Goal: Check status: Check status

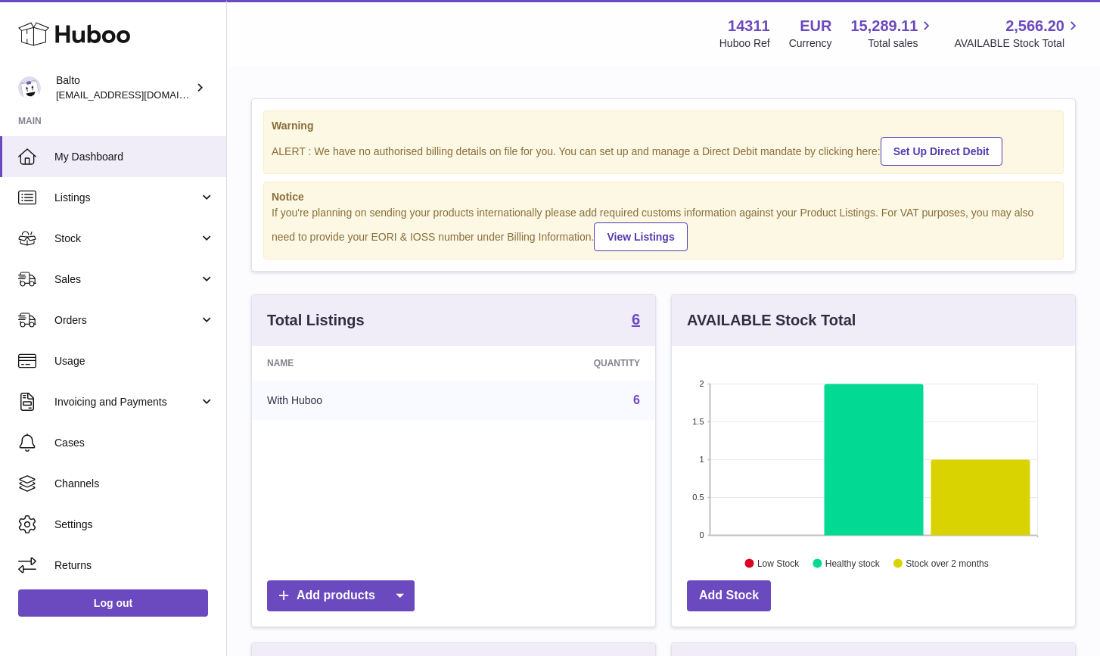
scroll to position [236, 403]
click at [126, 326] on link "Orders" at bounding box center [113, 320] width 226 height 41
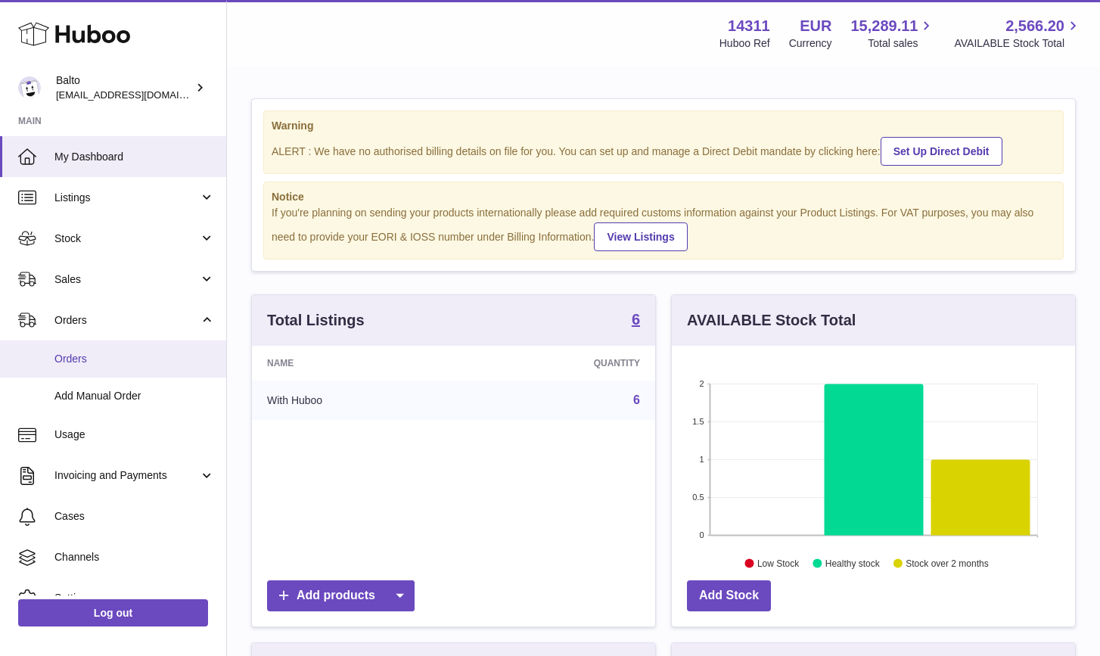
click at [129, 352] on span "Orders" at bounding box center [134, 359] width 160 height 14
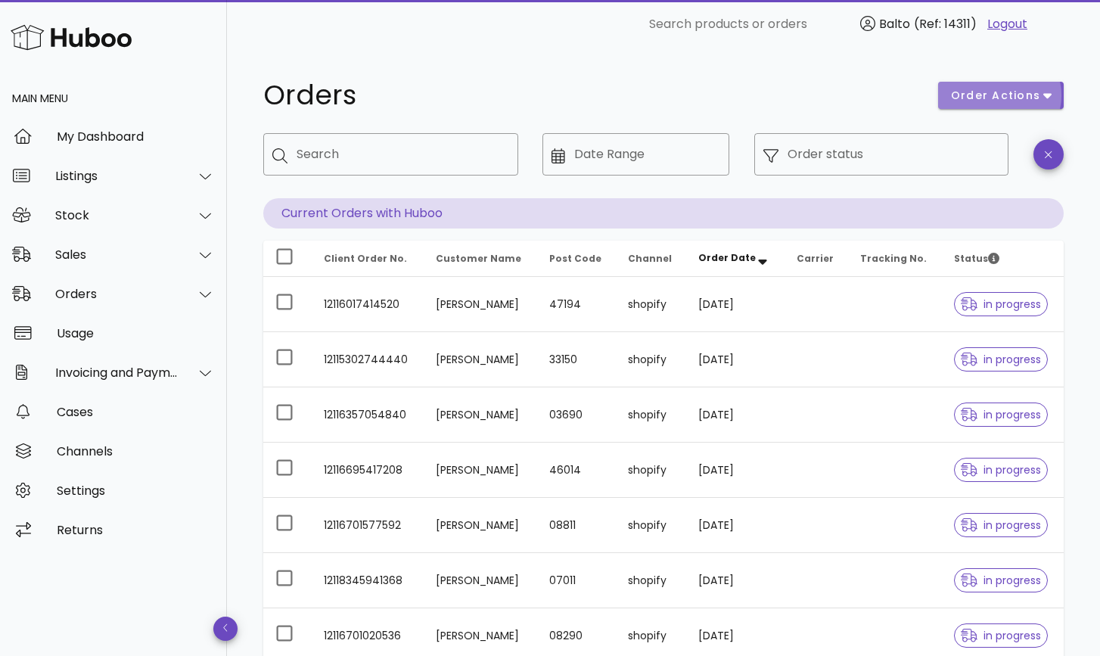
click at [974, 89] on span "order actions" at bounding box center [995, 96] width 91 height 16
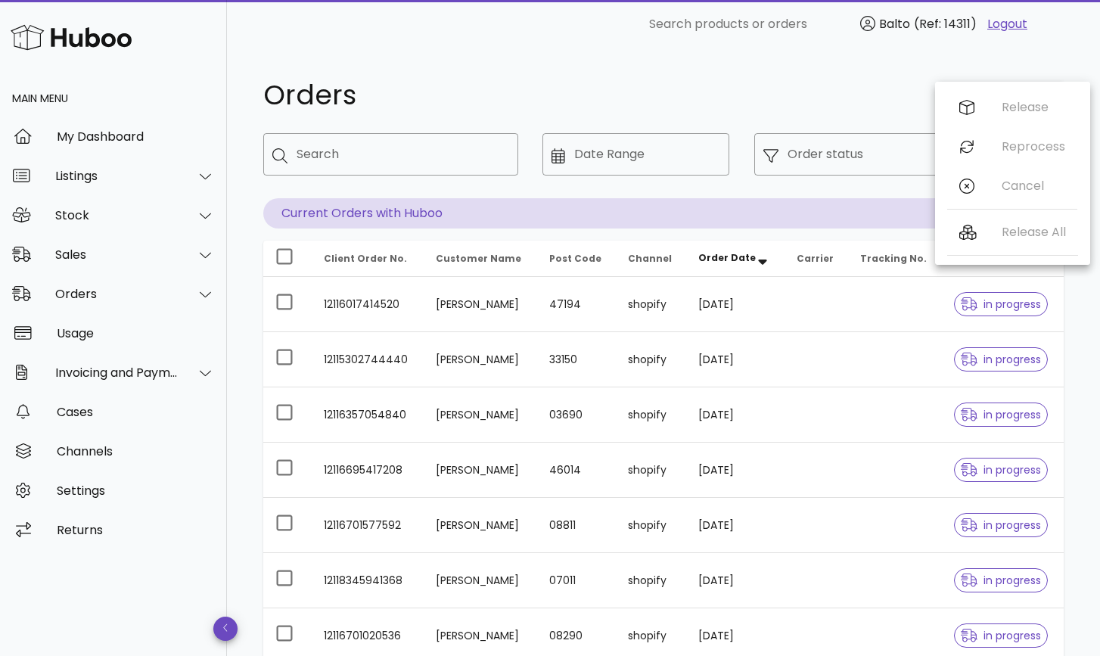
click at [872, 82] on h1 "Orders" at bounding box center [591, 95] width 657 height 27
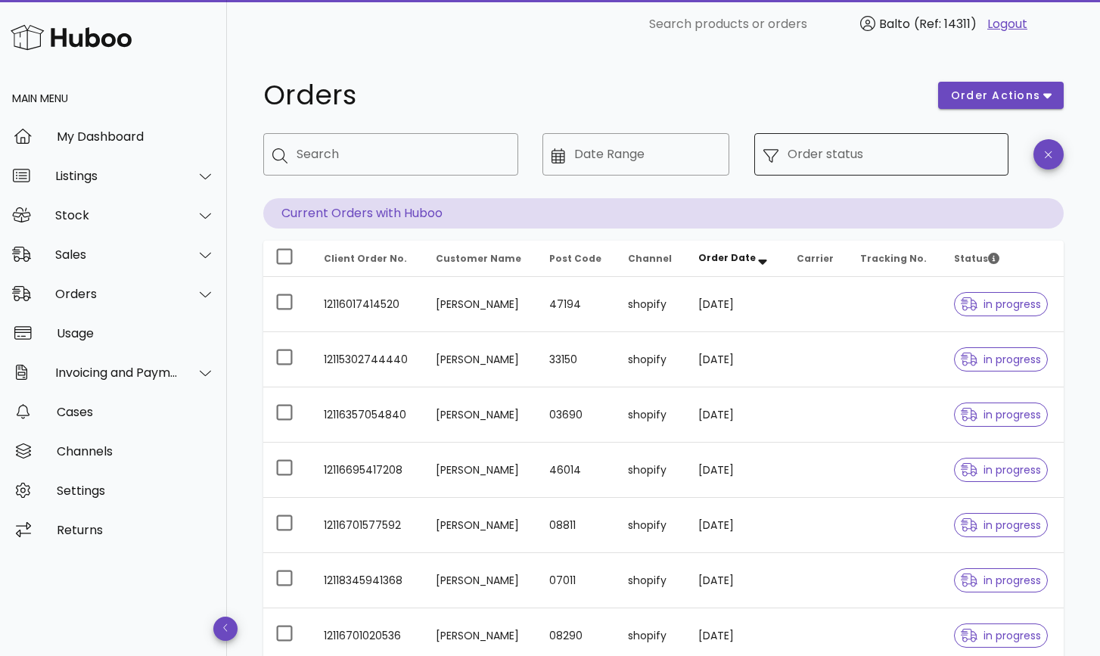
click at [868, 157] on input "Order status" at bounding box center [893, 154] width 213 height 24
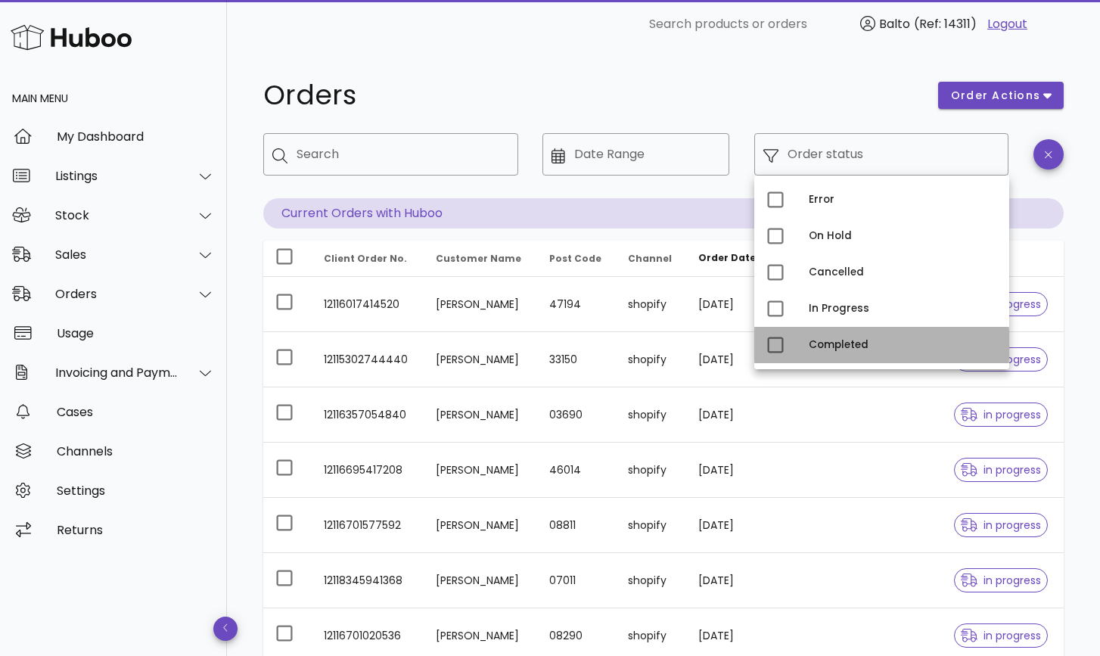
click at [828, 336] on div "Completed" at bounding box center [903, 345] width 188 height 24
type input "**********"
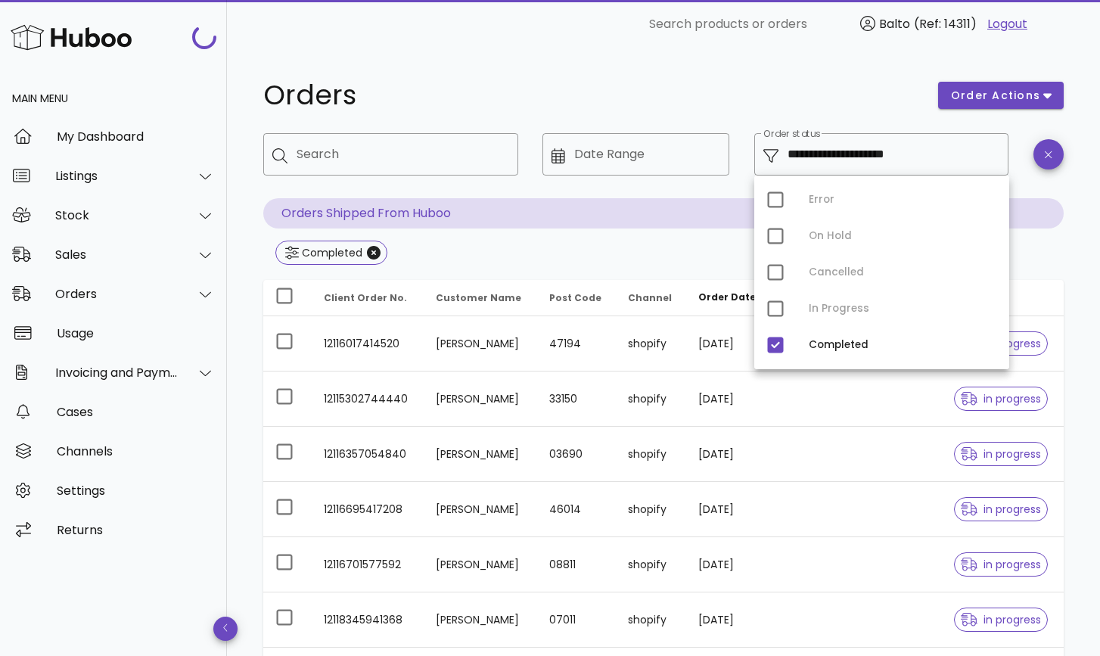
click at [684, 80] on div "Orders" at bounding box center [591, 95] width 675 height 45
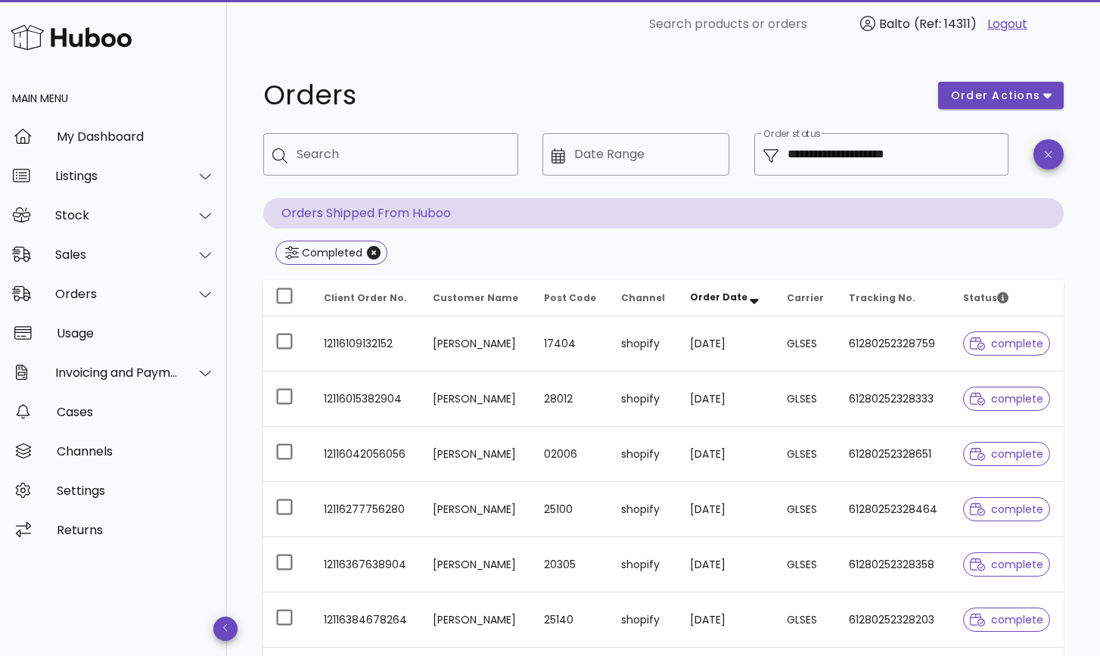
click at [809, 302] on span "Carrier" at bounding box center [805, 297] width 37 height 13
click at [746, 293] on span "Order Date" at bounding box center [718, 296] width 57 height 13
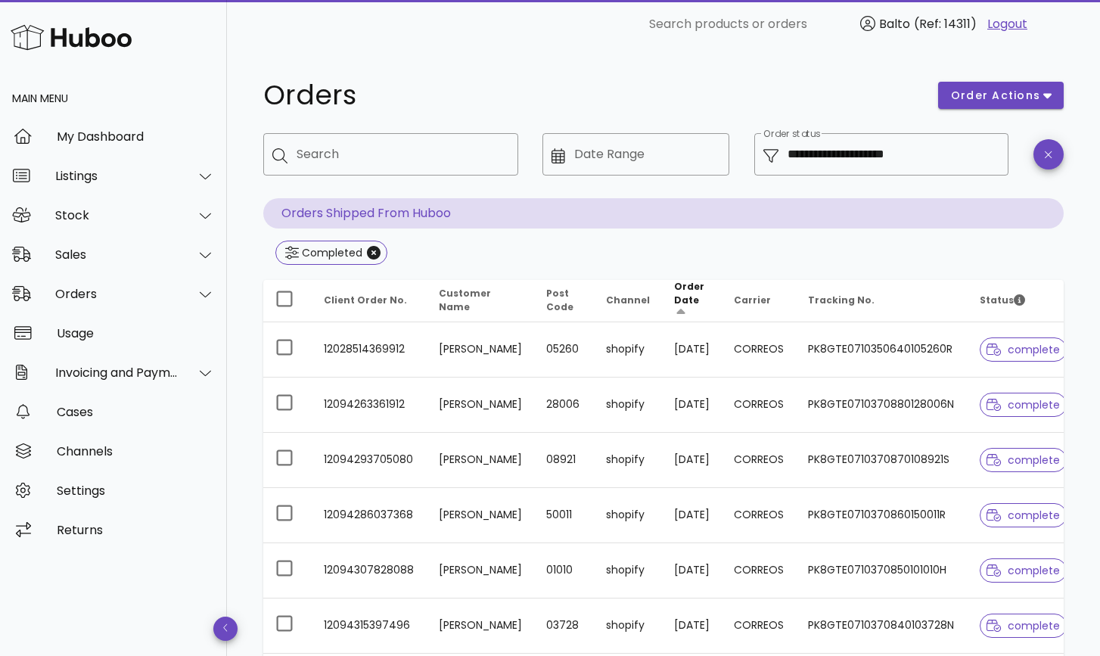
click at [674, 291] on span "Order Date" at bounding box center [689, 293] width 30 height 26
click at [674, 295] on span "Order Date" at bounding box center [689, 293] width 30 height 26
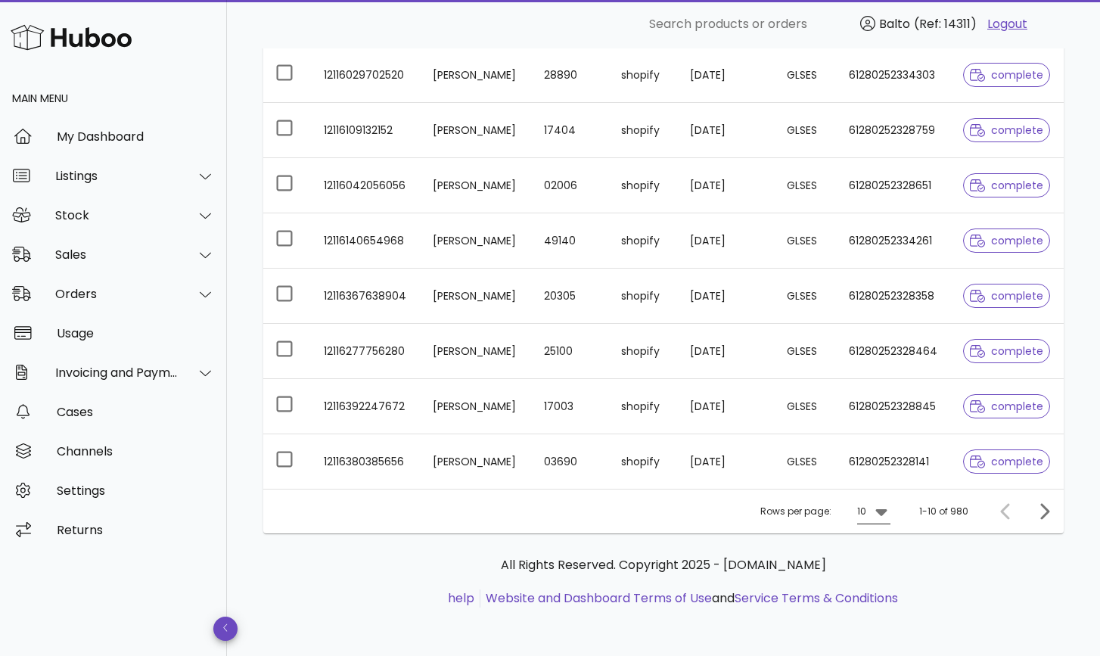
scroll to position [379, 0]
click at [875, 513] on icon at bounding box center [881, 511] width 18 height 18
click at [877, 592] on div "50" at bounding box center [878, 595] width 15 height 14
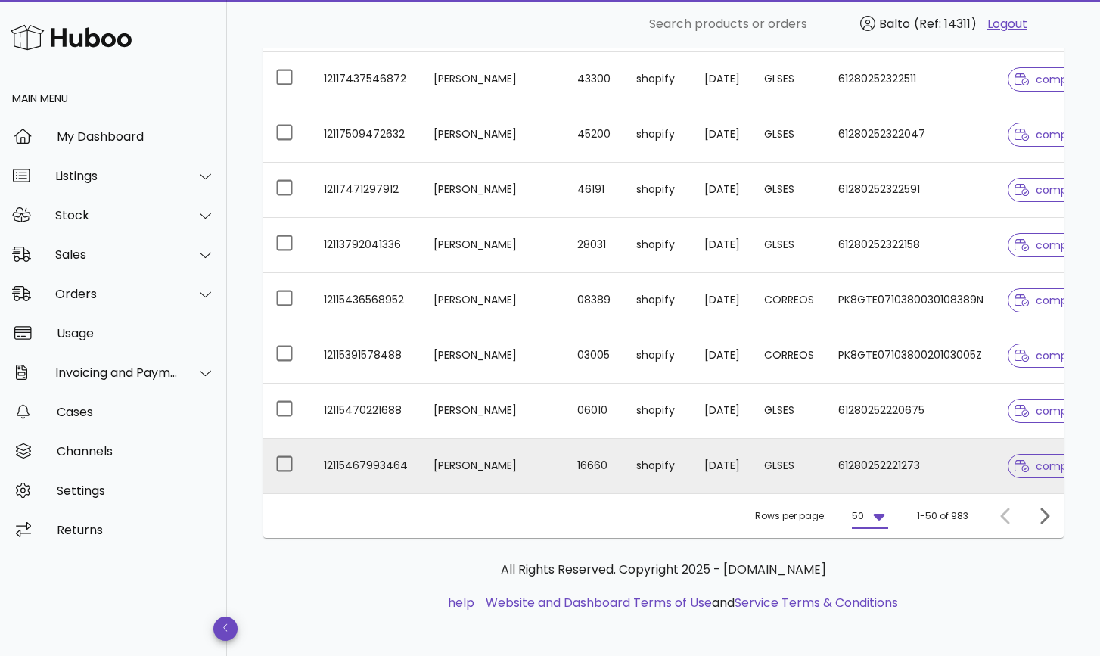
scroll to position [2588, 0]
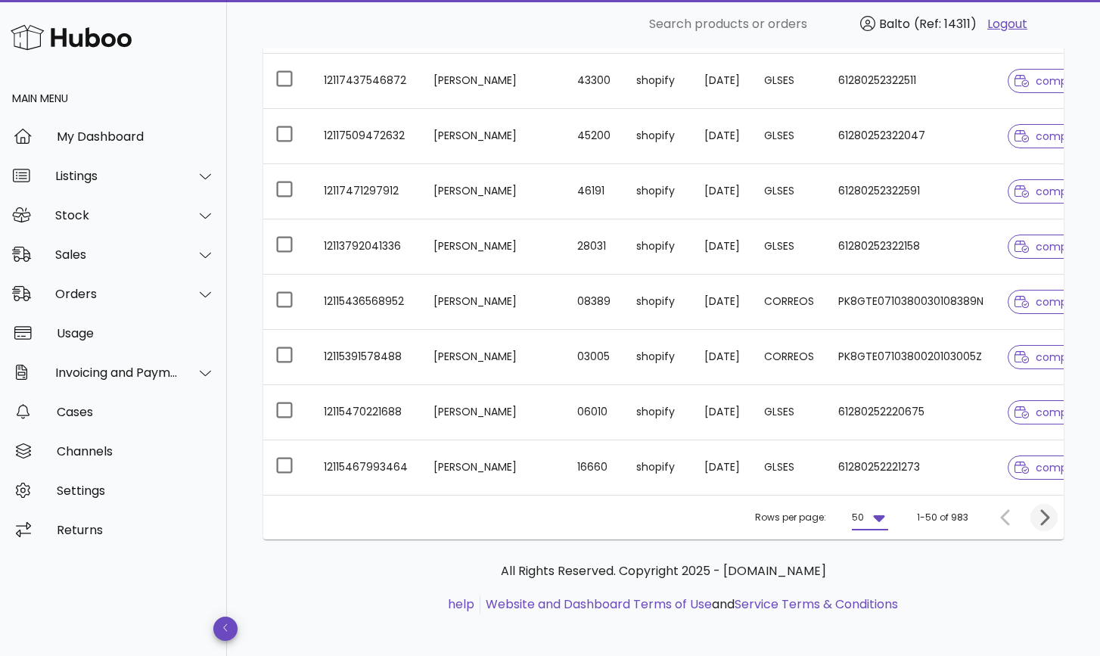
click at [1039, 510] on icon "Next page" at bounding box center [1044, 517] width 18 height 18
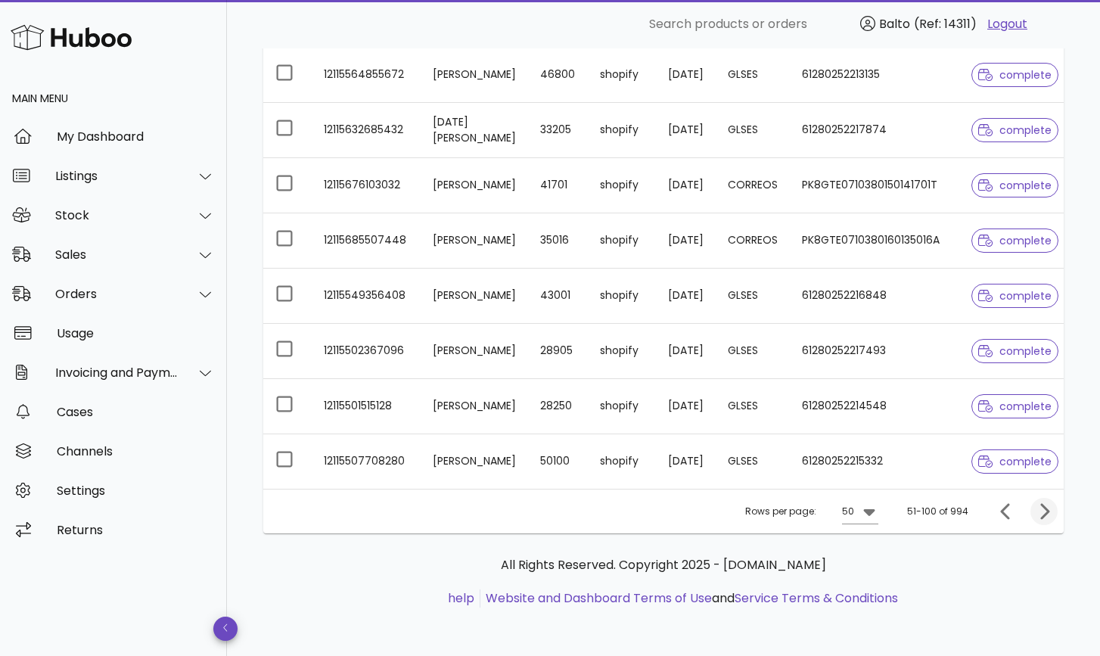
scroll to position [2642, 0]
click at [1045, 519] on icon "Next page" at bounding box center [1044, 511] width 18 height 18
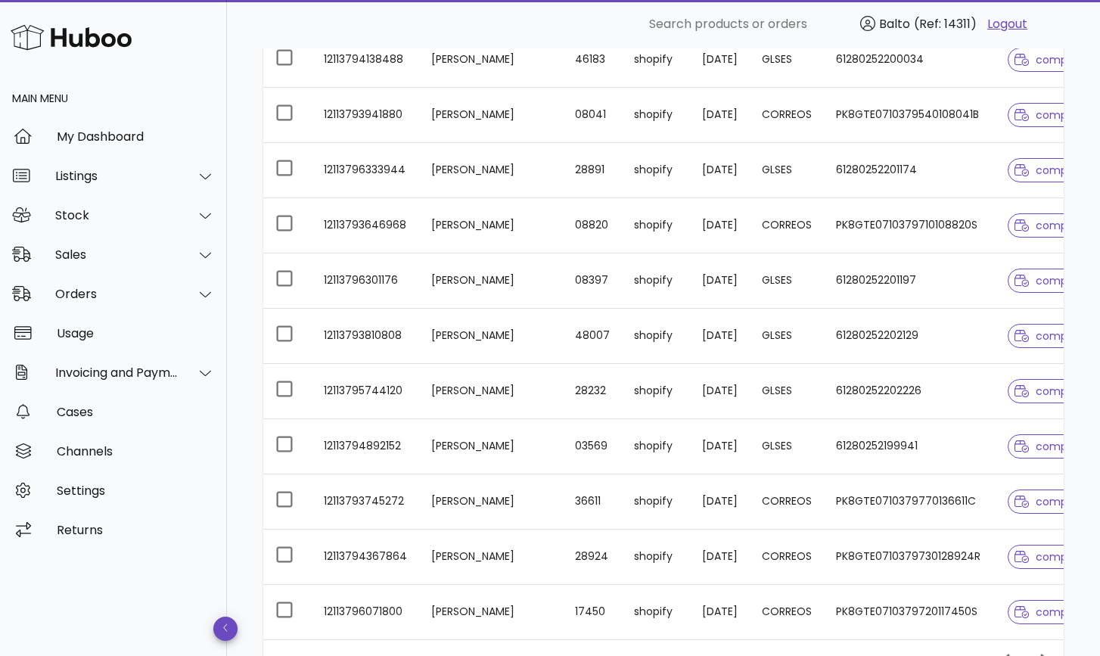
scroll to position [2541, 0]
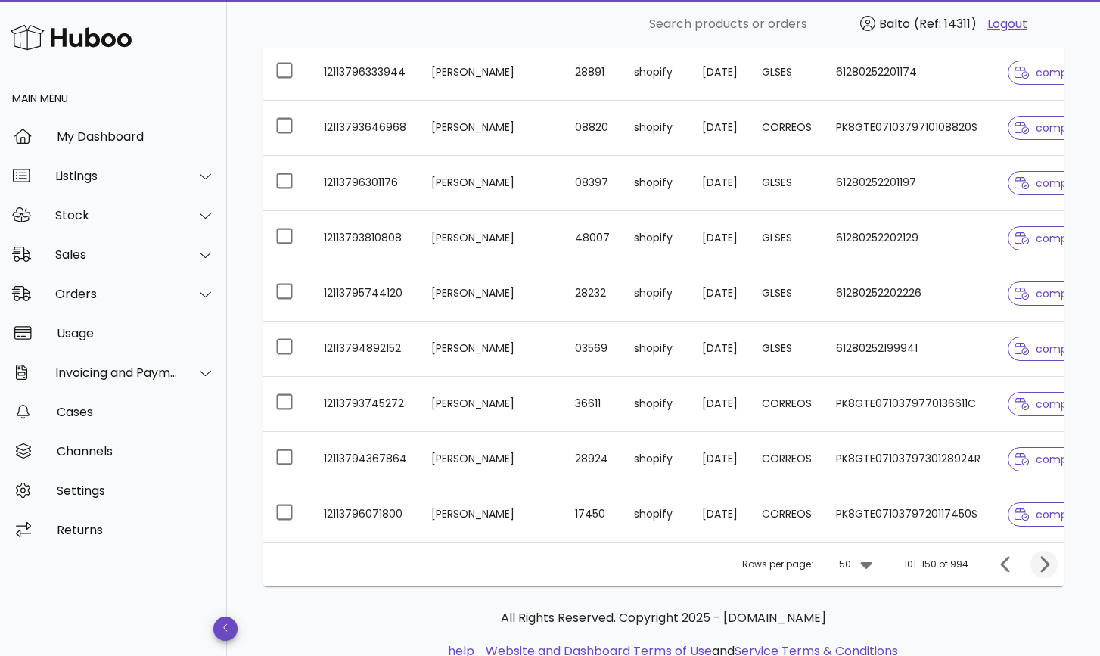
click at [1042, 562] on icon "Next page" at bounding box center [1044, 564] width 9 height 16
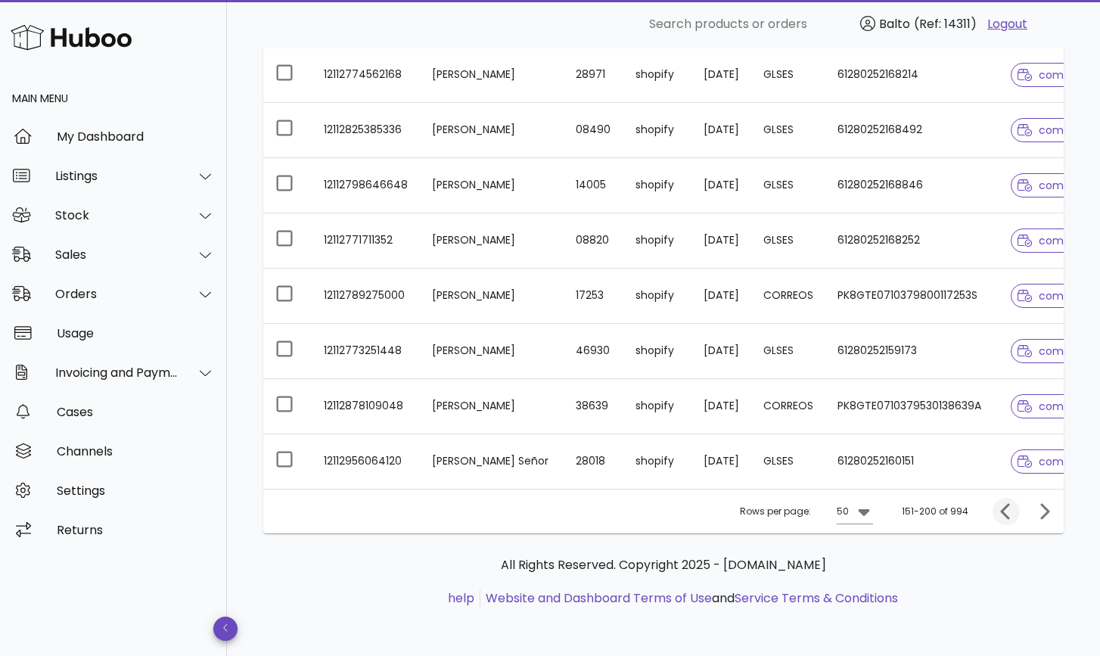
scroll to position [2597, 0]
click at [1039, 508] on icon "Next page" at bounding box center [1044, 511] width 18 height 18
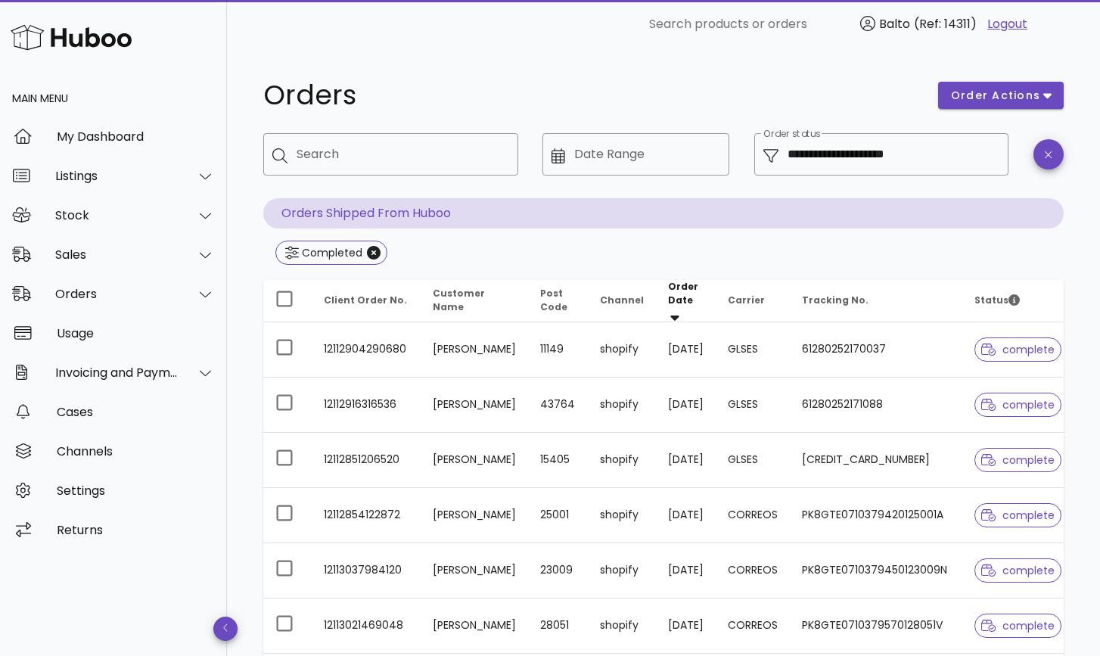
click at [837, 299] on span "Tracking No." at bounding box center [835, 299] width 67 height 13
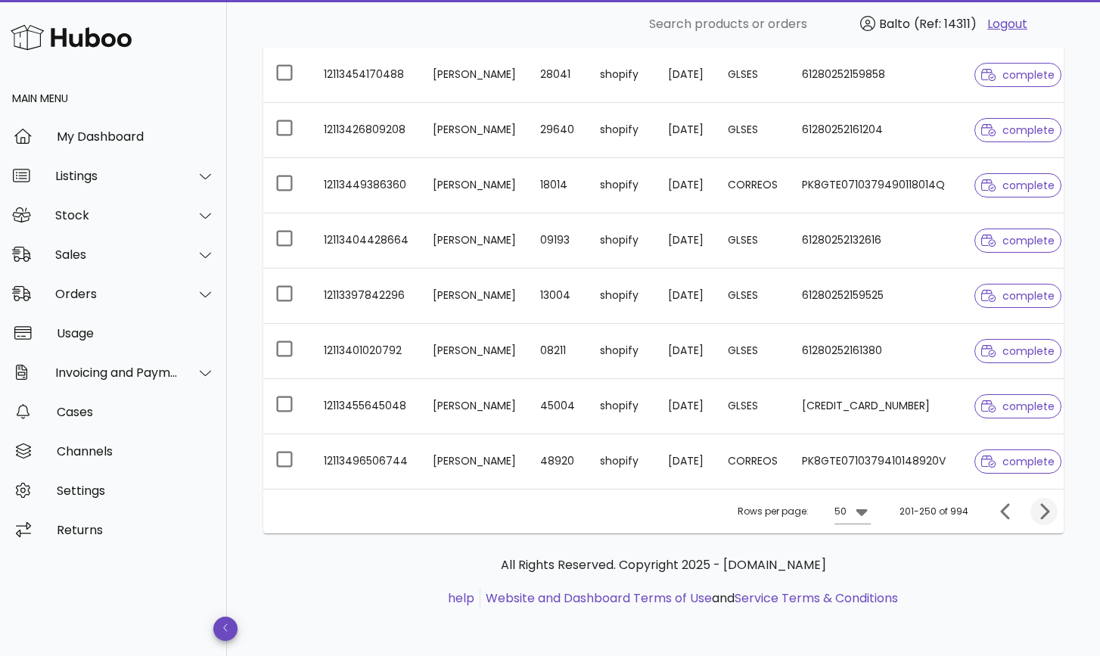
scroll to position [2606, 0]
click at [1051, 506] on icon "Next page" at bounding box center [1044, 511] width 18 height 18
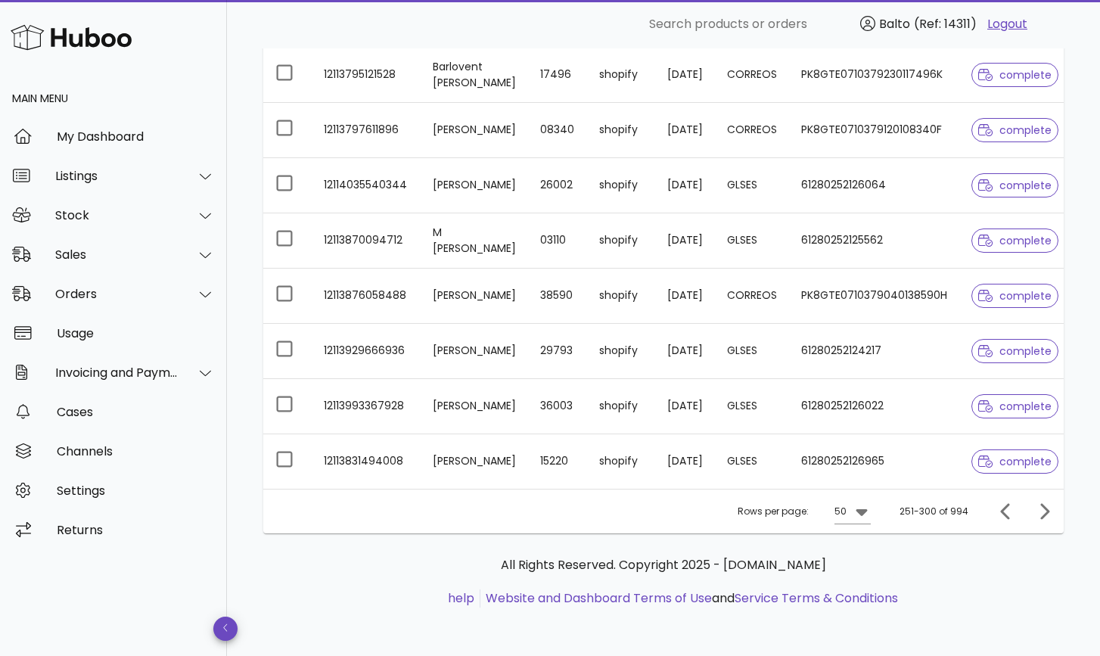
scroll to position [2624, 0]
click at [1039, 513] on icon "Next page" at bounding box center [1044, 511] width 18 height 18
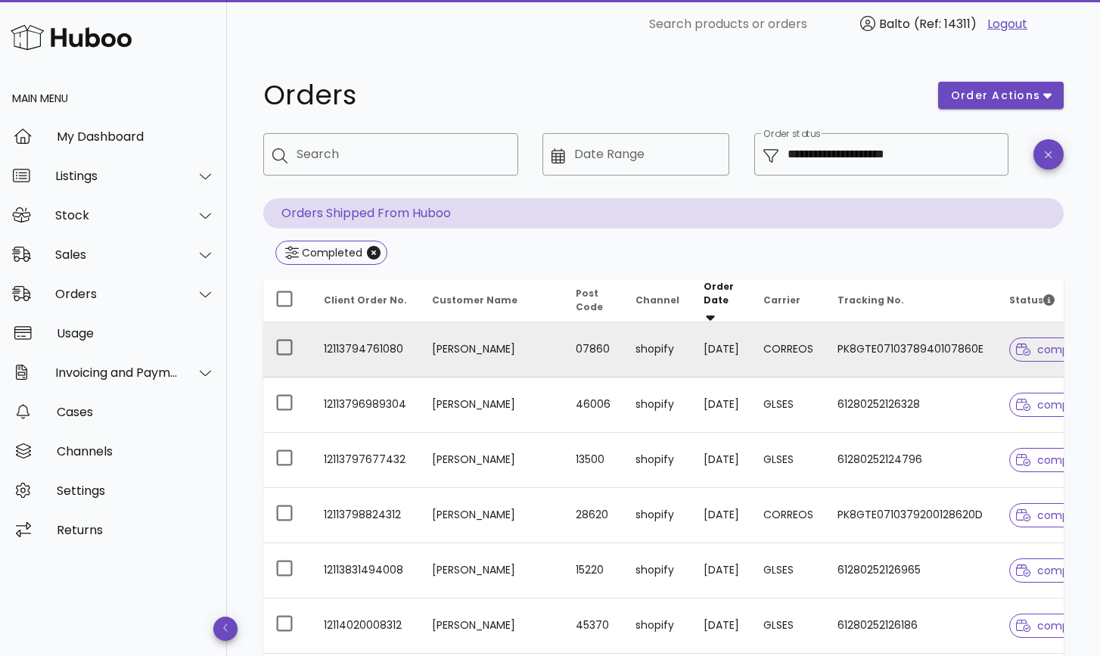
click at [356, 346] on td "12113794761080" at bounding box center [366, 349] width 108 height 55
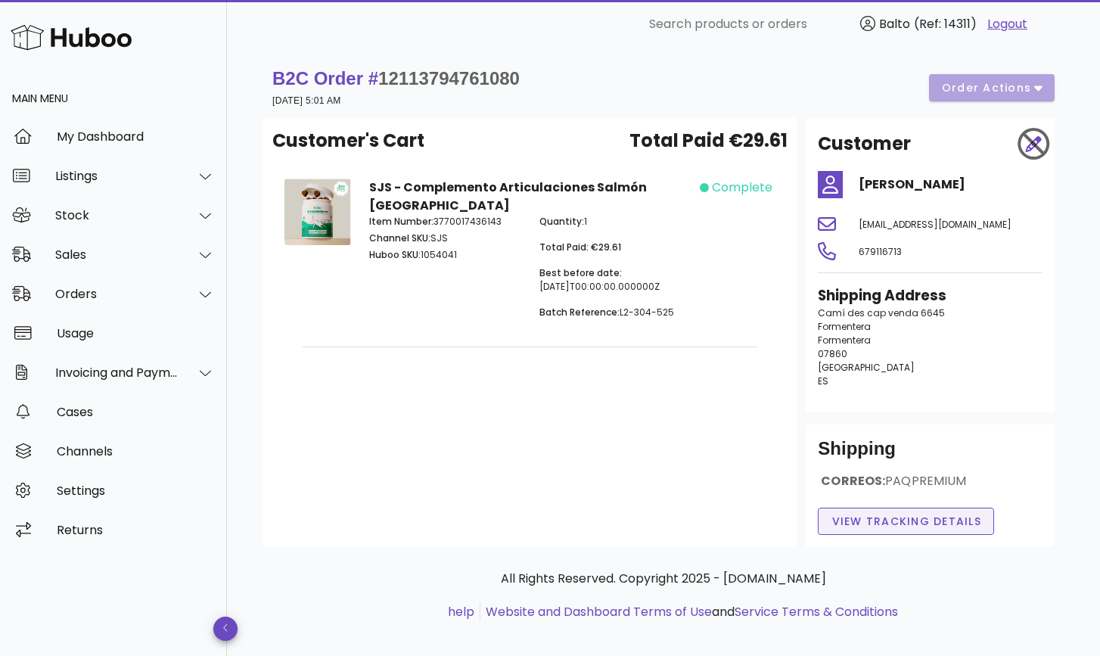
click at [875, 522] on span "View Tracking details" at bounding box center [906, 522] width 151 height 16
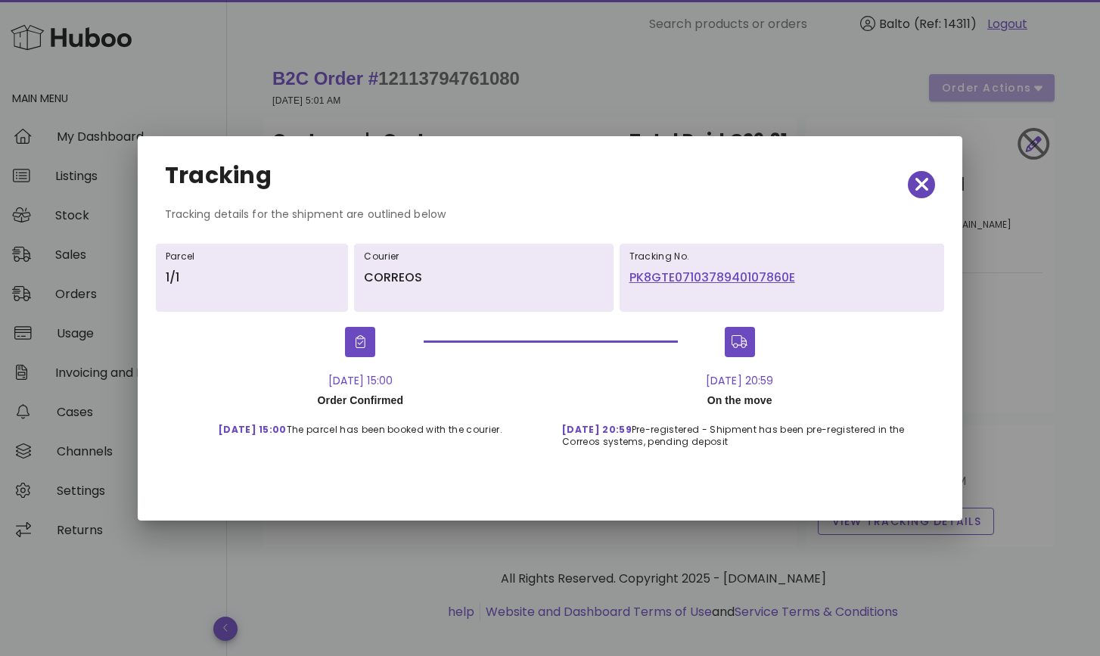
click at [927, 182] on icon "button" at bounding box center [922, 184] width 14 height 21
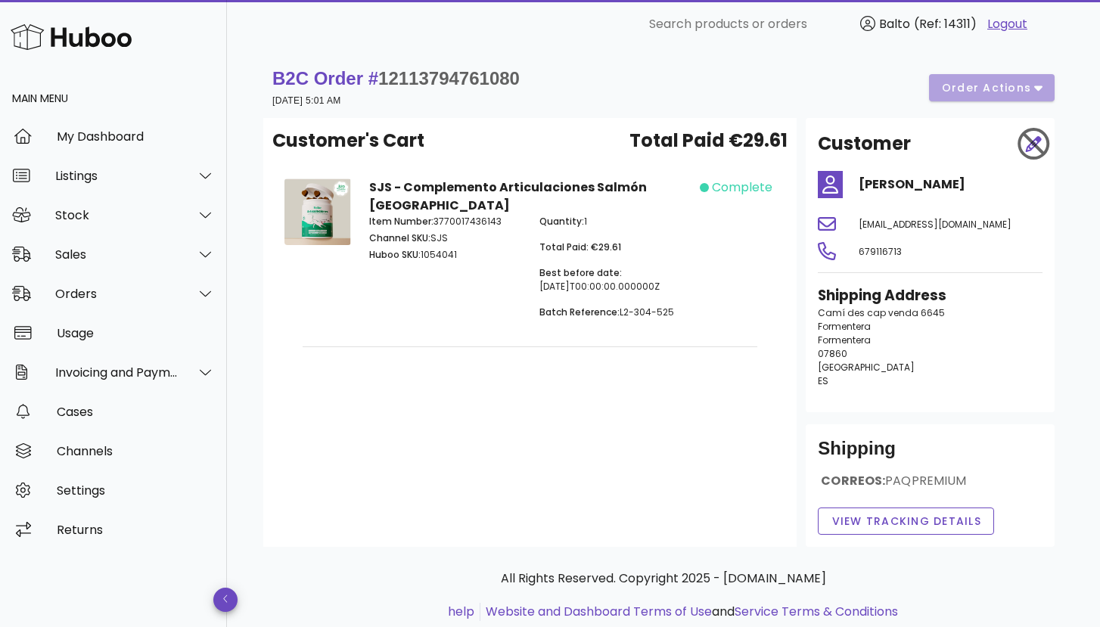
click at [487, 77] on span "12113794761080" at bounding box center [448, 78] width 141 height 20
copy span "12113794761080"
click at [132, 225] on div "Stock" at bounding box center [113, 214] width 227 height 39
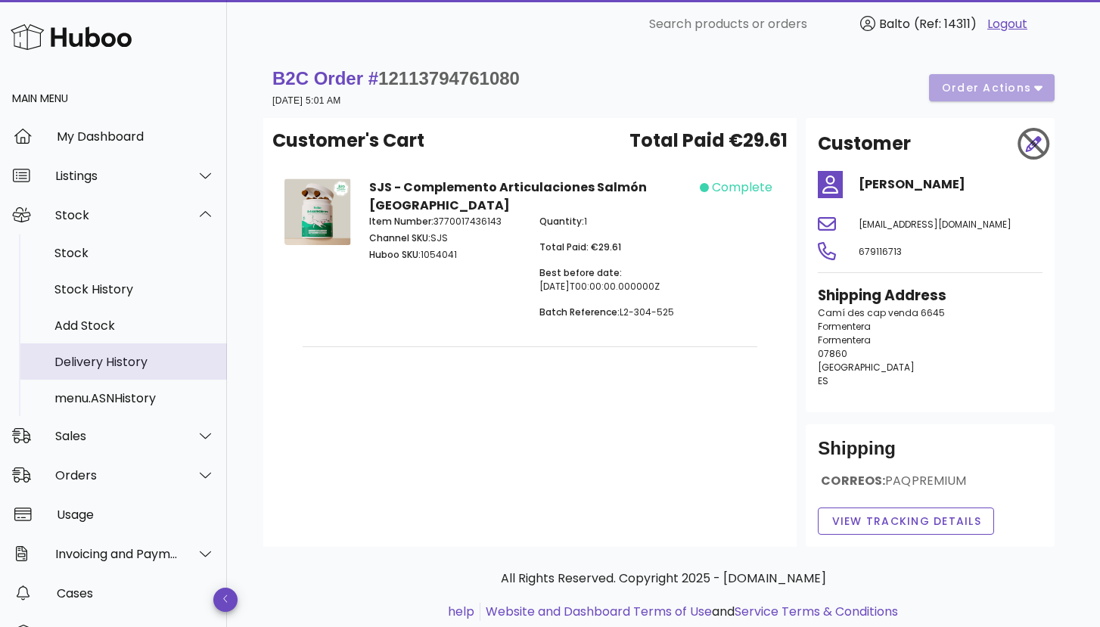
click at [130, 355] on div "Delivery History" at bounding box center [134, 362] width 160 height 14
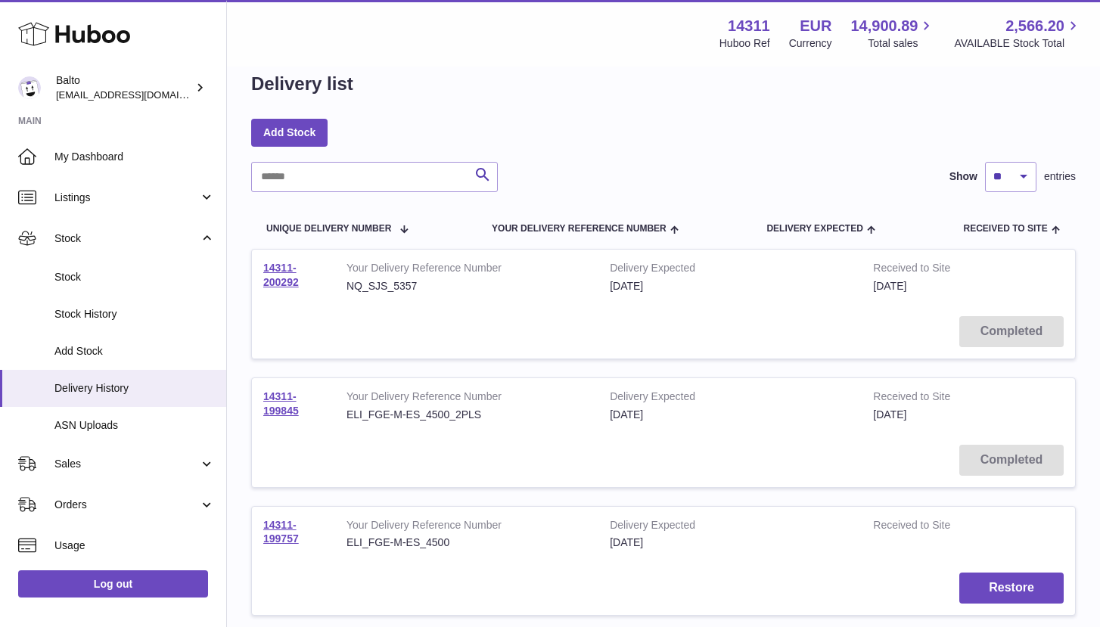
scroll to position [29, 0]
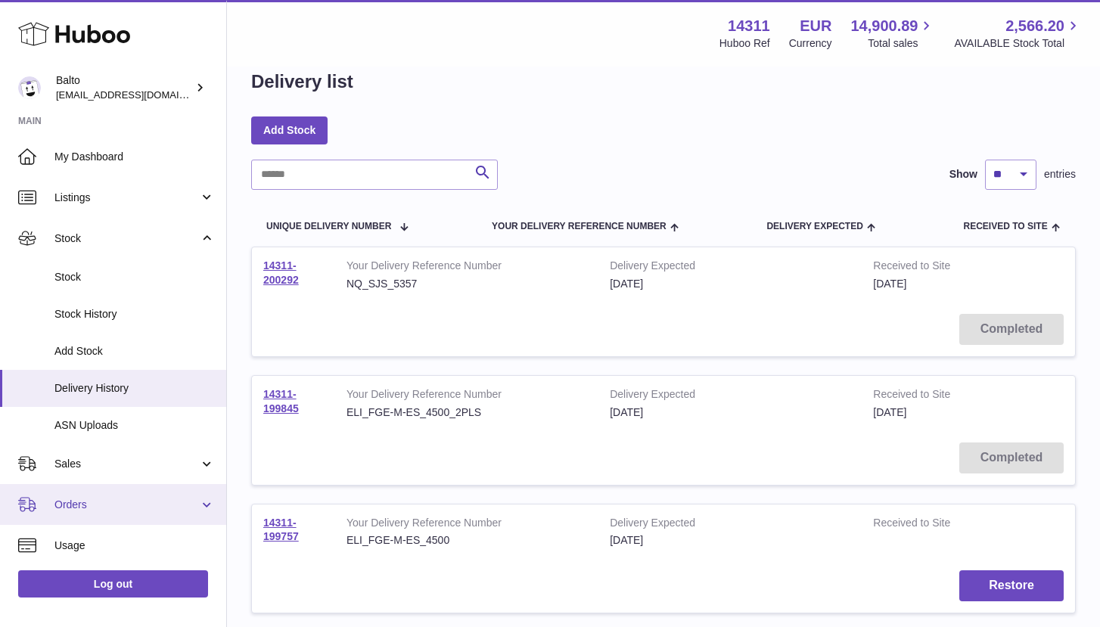
click at [168, 486] on link "Orders" at bounding box center [113, 504] width 226 height 41
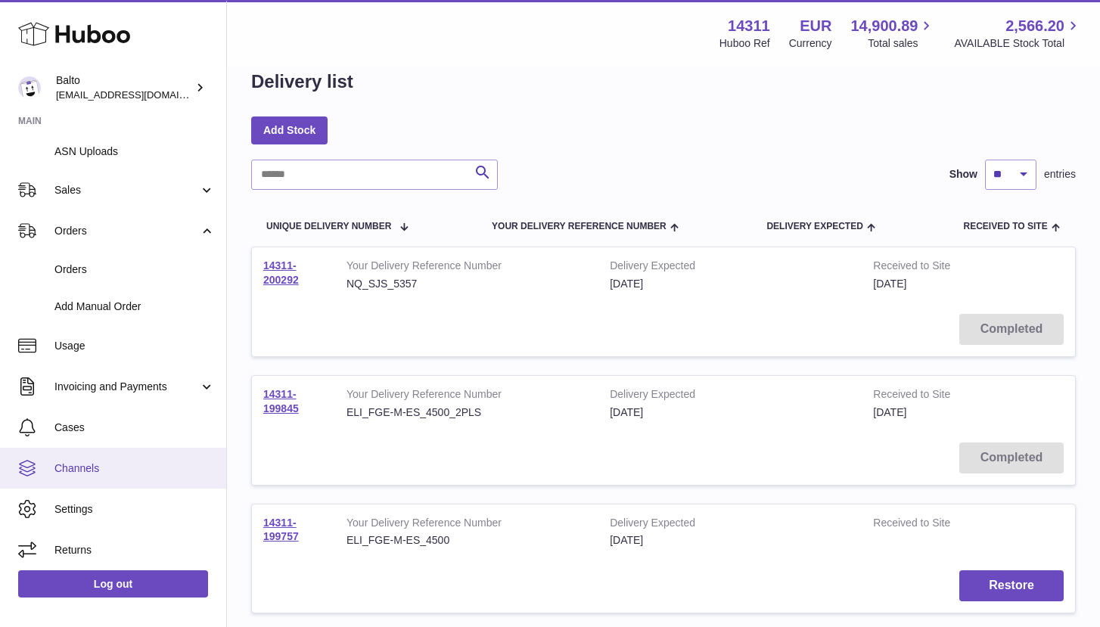
scroll to position [273, 0]
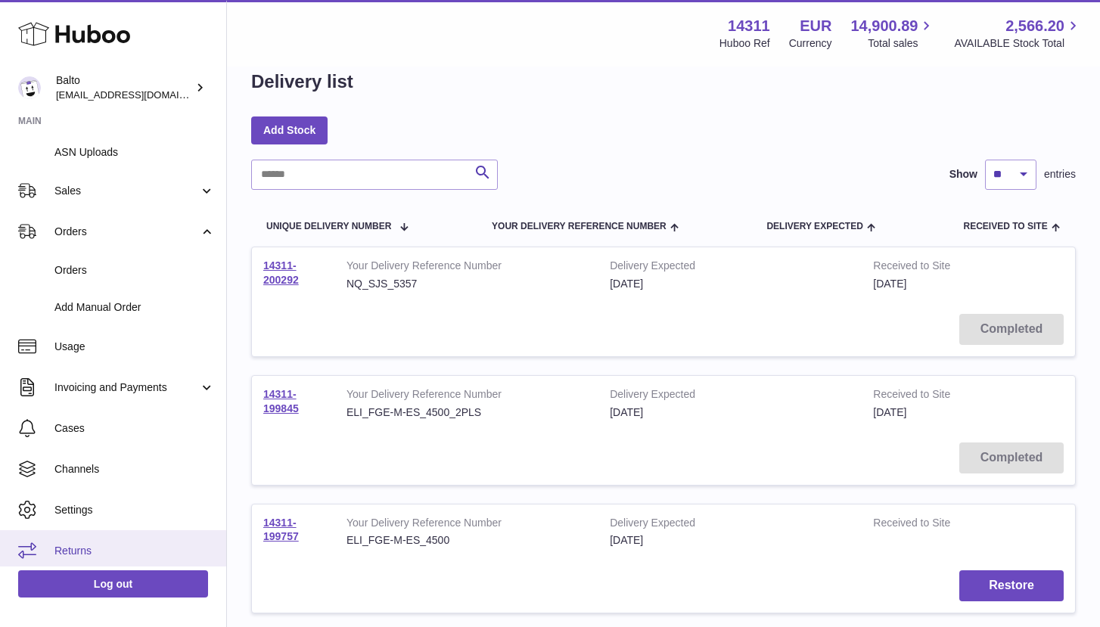
click at [103, 536] on link "Returns" at bounding box center [113, 550] width 226 height 41
